Goal: Task Accomplishment & Management: Manage account settings

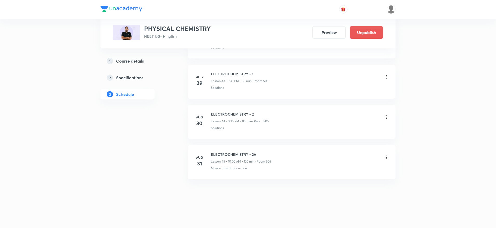
click at [386, 158] on icon at bounding box center [386, 157] width 5 height 5
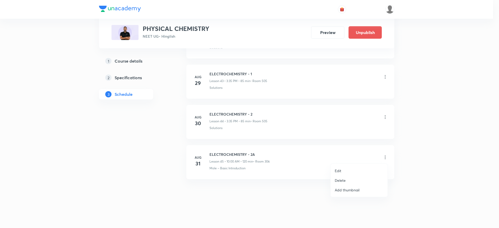
click at [341, 183] on p "Delete" at bounding box center [340, 180] width 11 height 5
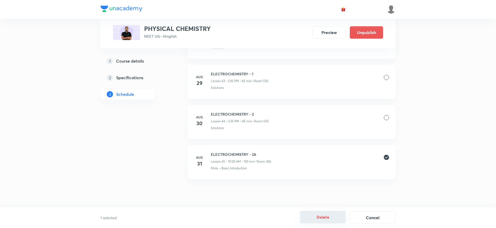
click at [328, 213] on button "Delete" at bounding box center [323, 217] width 46 height 12
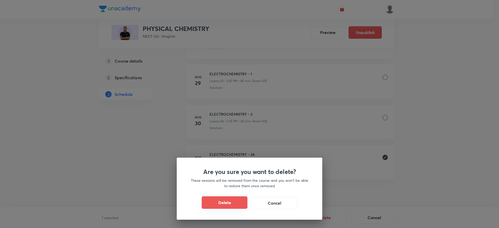
click at [209, 197] on button "Delete" at bounding box center [225, 202] width 46 height 12
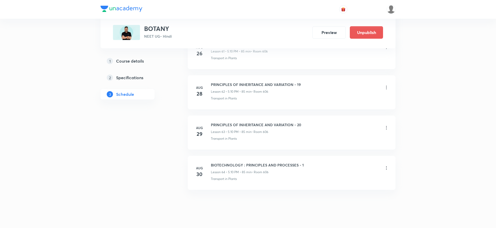
scroll to position [2800, 0]
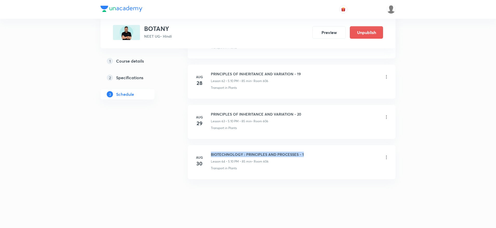
drag, startPoint x: 209, startPoint y: 153, endPoint x: 323, endPoint y: 142, distance: 114.0
copy h6 "BIOTECHNOLOGY : PRINCIPLES AND PROCESSES - 1"
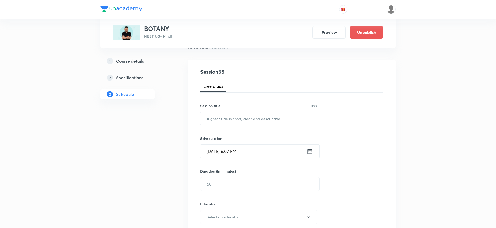
scroll to position [48, 0]
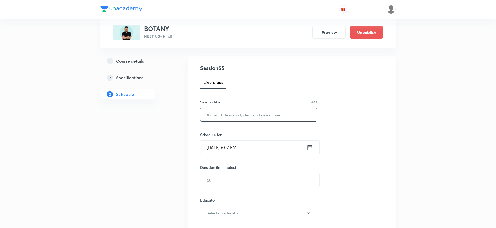
paste input "BIOTECHNOLOGY : PRINCIPLES AND PROCESSES - 1"
click at [229, 115] on input "BIOTECHNOLOGY : PRINCIPLES AND PROCESSES - 1" at bounding box center [259, 114] width 116 height 13
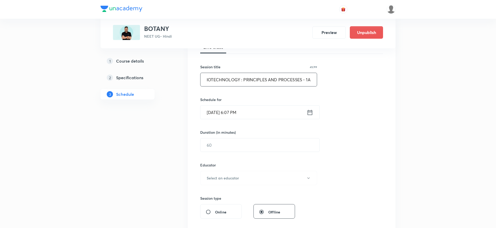
scroll to position [84, 0]
type input "BIOTECHNOLOGY : PRINCIPLES AND PROCESSES - 1A"
click at [309, 110] on icon at bounding box center [310, 111] width 6 height 7
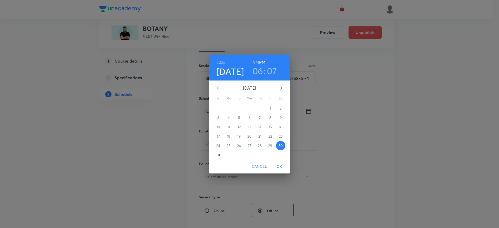
click at [222, 158] on div "31" at bounding box center [218, 154] width 10 height 9
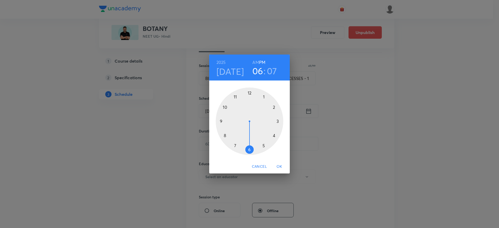
click at [256, 63] on h6 "AM" at bounding box center [255, 62] width 6 height 7
click at [225, 118] on div at bounding box center [250, 122] width 68 height 68
click at [248, 152] on div at bounding box center [250, 122] width 68 height 68
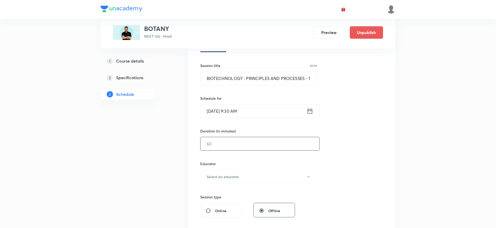
click at [211, 142] on input "text" at bounding box center [260, 143] width 119 height 13
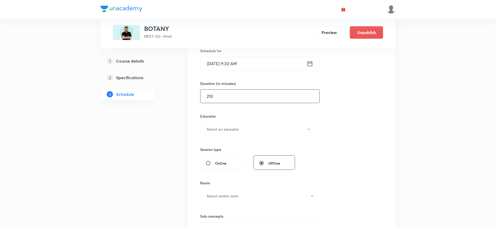
scroll to position [138, 0]
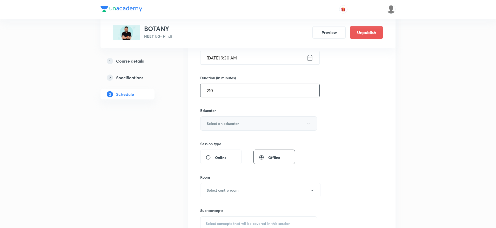
type input "210"
click at [207, 126] on h6 "Select an educator" at bounding box center [223, 123] width 32 height 5
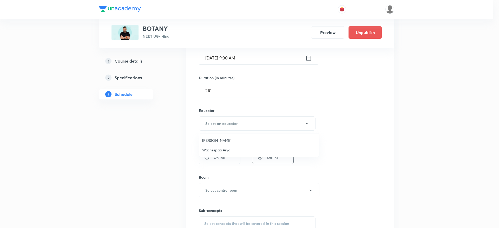
click at [207, 144] on li "Devi Singh" at bounding box center [259, 141] width 120 height 10
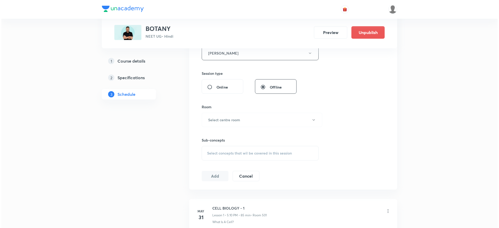
scroll to position [210, 0]
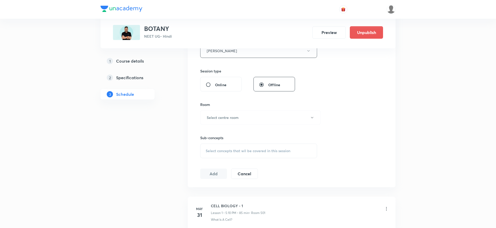
click at [219, 109] on div "Room Select centre room" at bounding box center [258, 113] width 117 height 23
click at [218, 116] on h6 "Select centre room" at bounding box center [223, 117] width 32 height 5
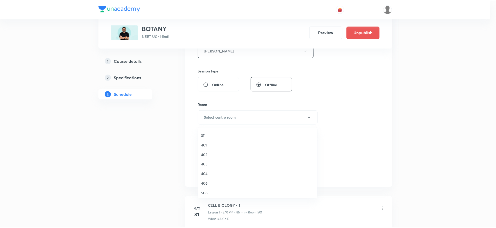
scroll to position [99, 0]
click at [206, 162] on span "403" at bounding box center [259, 160] width 114 height 5
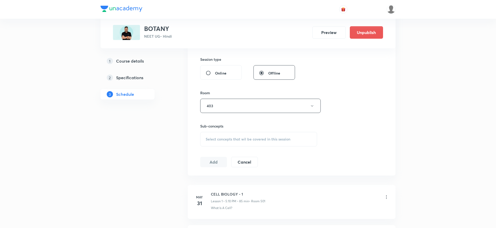
click at [240, 133] on div "Select concepts that wil be covered in this session" at bounding box center [258, 139] width 117 height 15
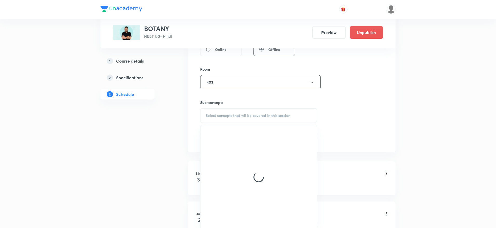
scroll to position [251, 0]
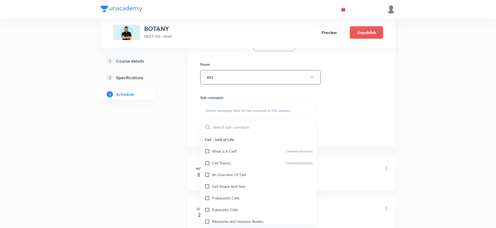
click at [238, 164] on div "Cell Theory Covered previously" at bounding box center [259, 163] width 116 height 12
checkbox input "true"
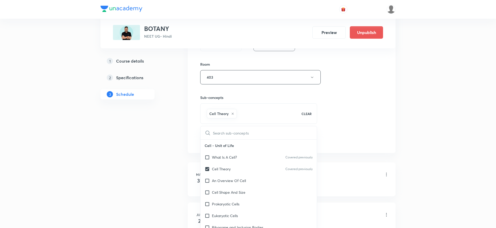
click at [358, 128] on div "Session 65 Live class Session title 45/99 BIOTECHNOLOGY : PRINCIPLES AND PROCES…" at bounding box center [291, 2] width 183 height 283
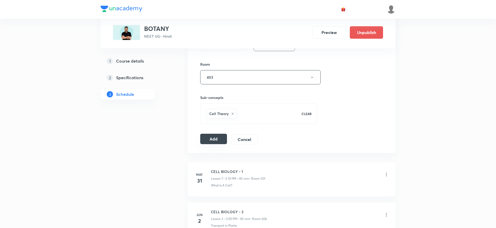
click at [213, 139] on button "Add" at bounding box center [213, 139] width 27 height 10
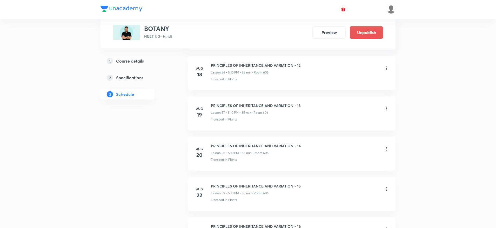
scroll to position [2568, 0]
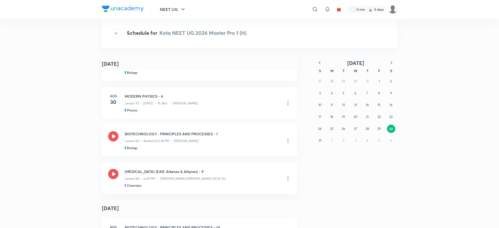
scroll to position [59, 0]
